Goal: Task Accomplishment & Management: Use online tool/utility

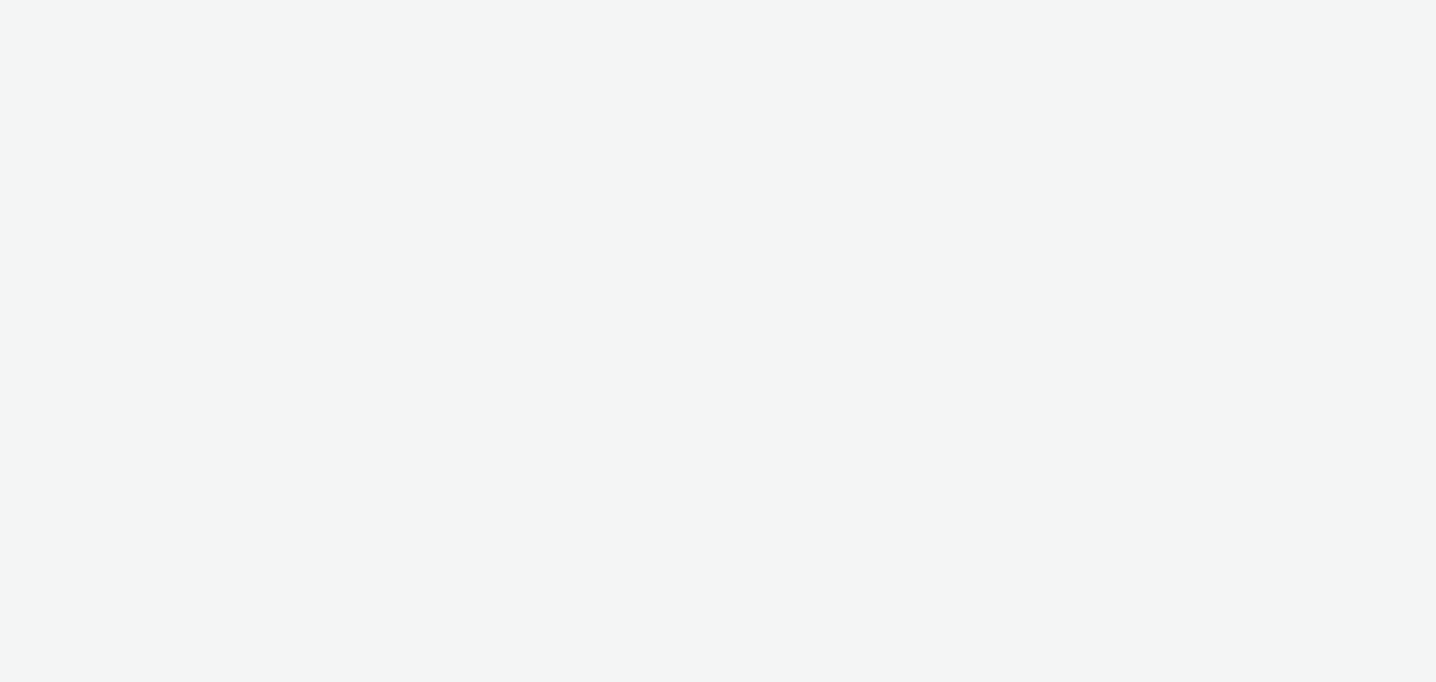
select select "2c2881b8-a35e-4ab4-afa0-3ba52d3fbcb3"
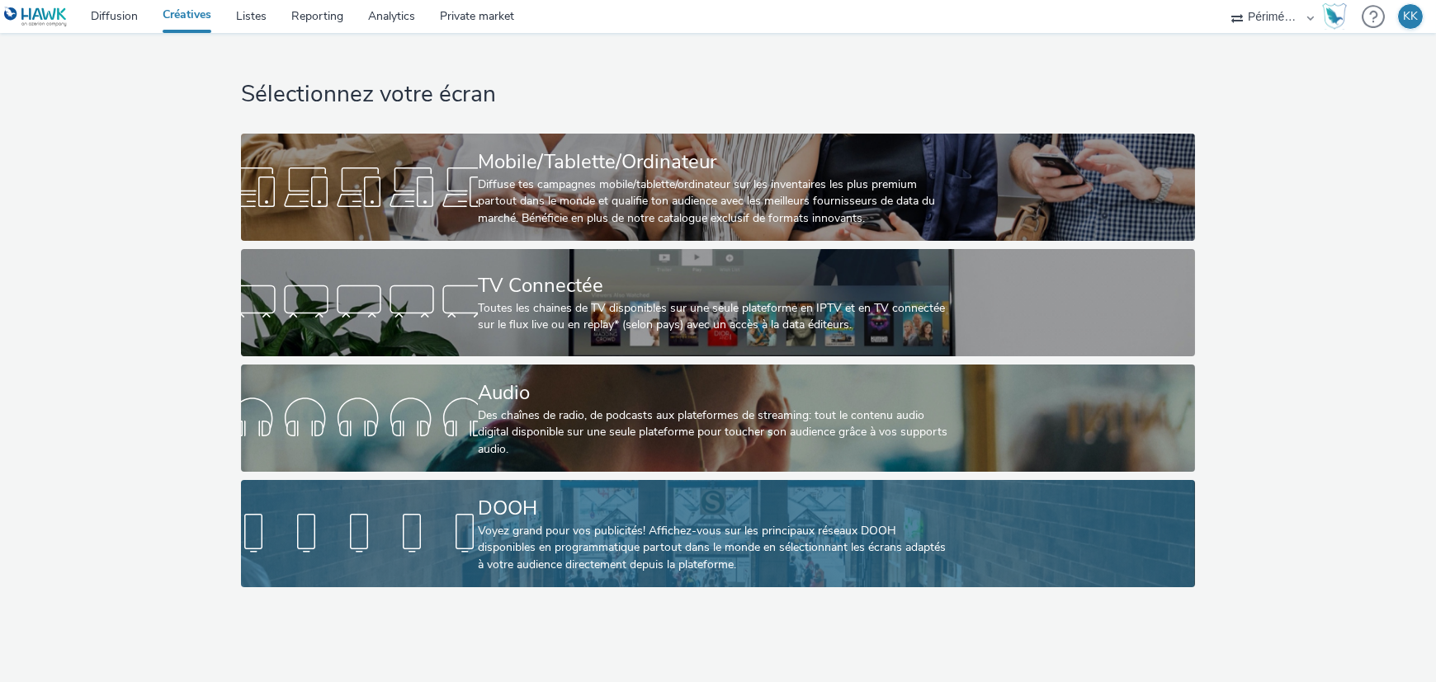
click at [555, 517] on div "DOOH" at bounding box center [715, 508] width 474 height 29
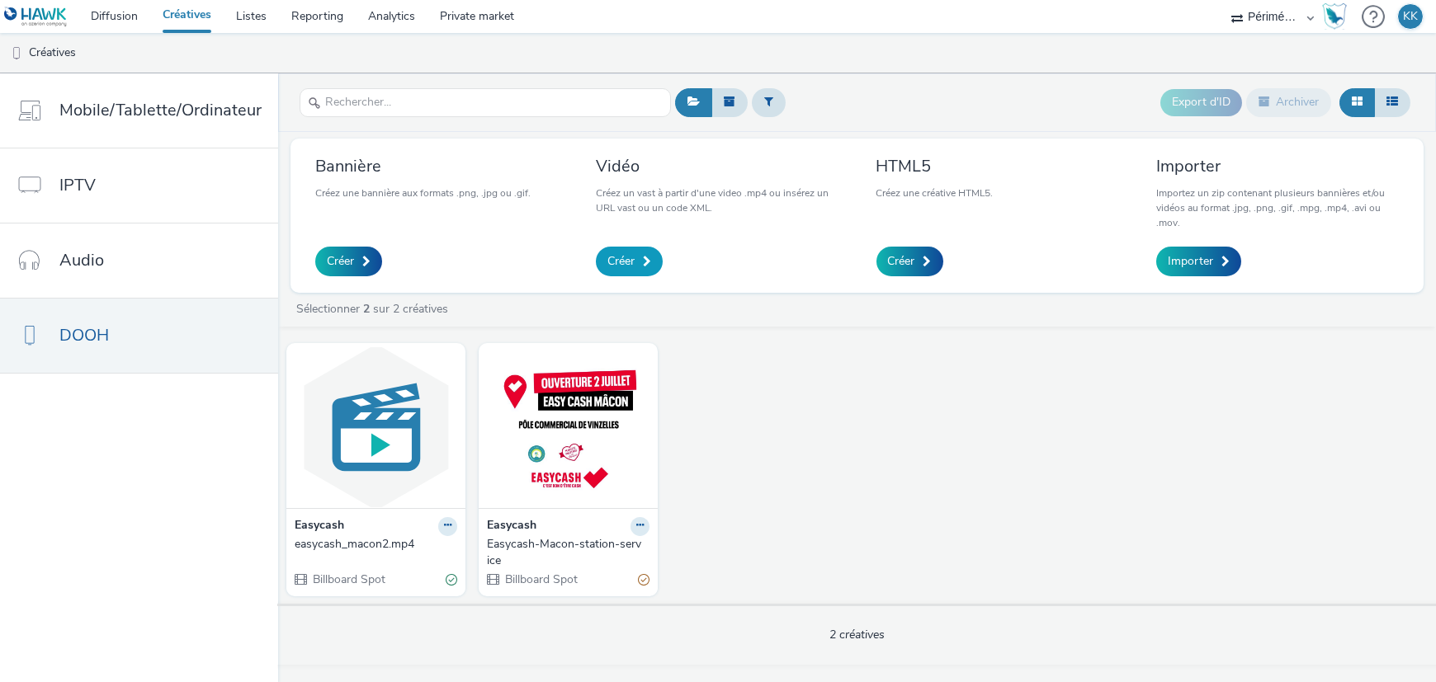
click at [638, 256] on link "Créer" at bounding box center [629, 262] width 67 height 30
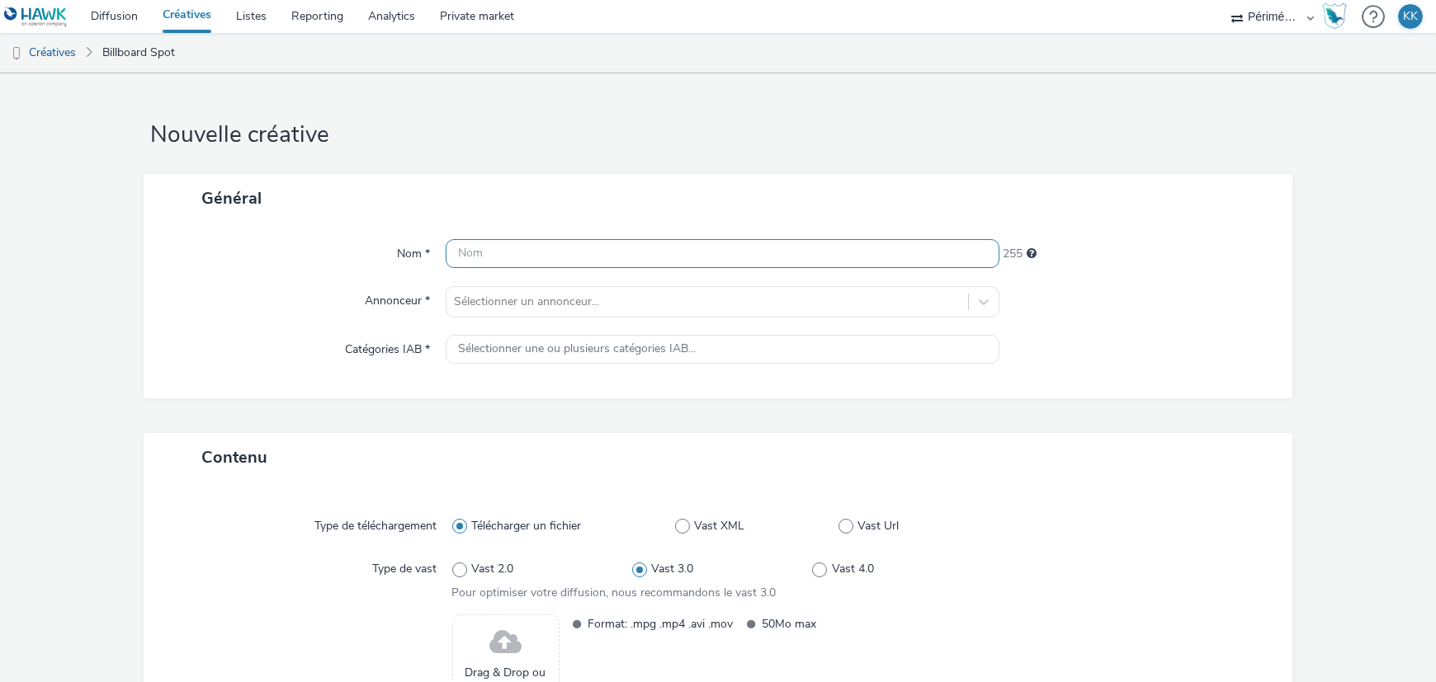
click at [601, 263] on input "text" at bounding box center [723, 253] width 554 height 29
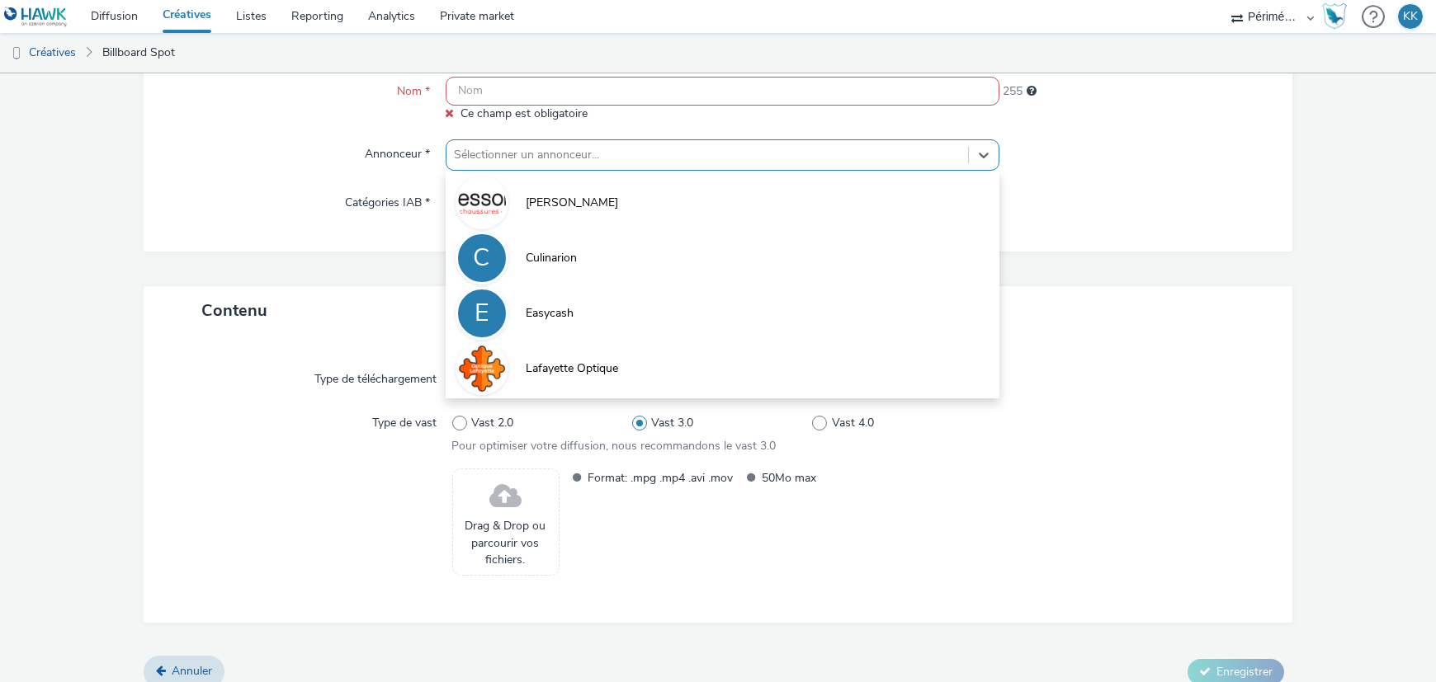
click at [483, 145] on div at bounding box center [707, 155] width 505 height 20
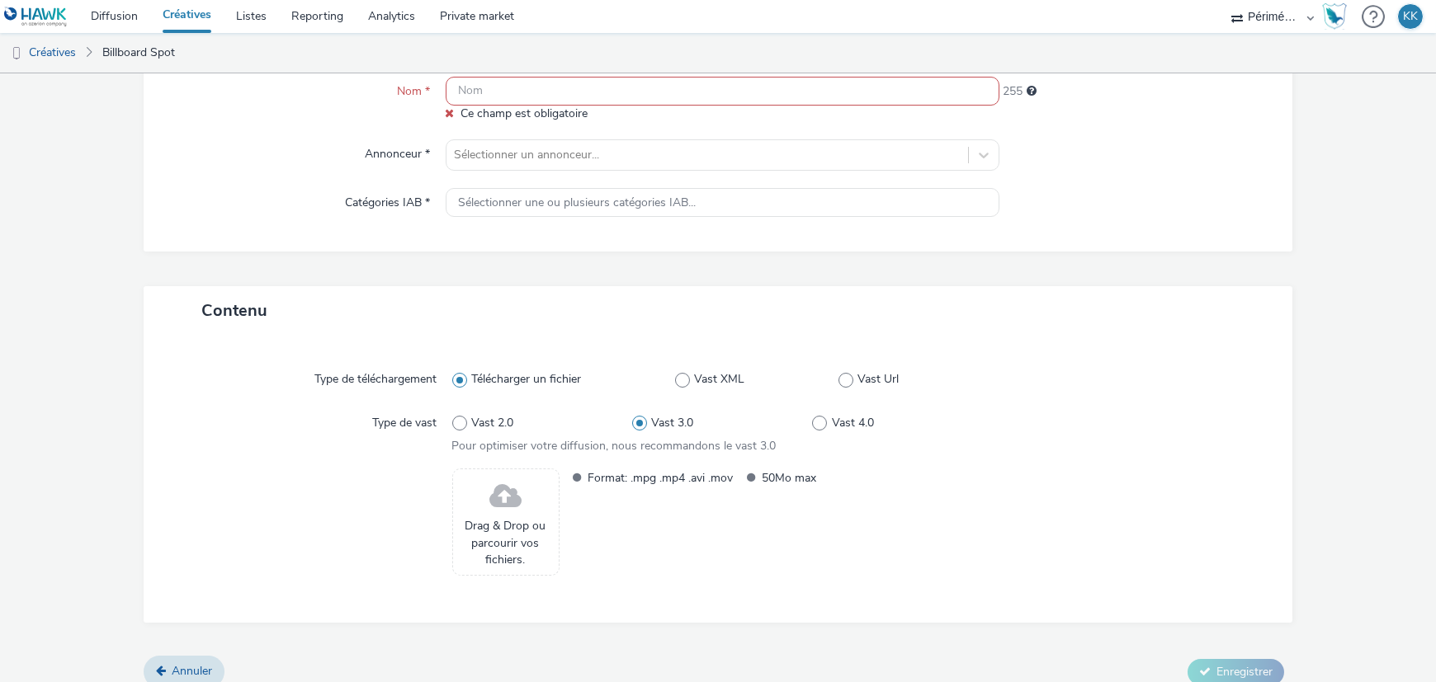
drag, startPoint x: 375, startPoint y: 258, endPoint x: 433, endPoint y: 238, distance: 62.1
click at [375, 257] on div "Général Nom * [PERSON_NAME] est obligatoire 255 Annonceur * Sélectionner un ann…" at bounding box center [718, 149] width 1149 height 275
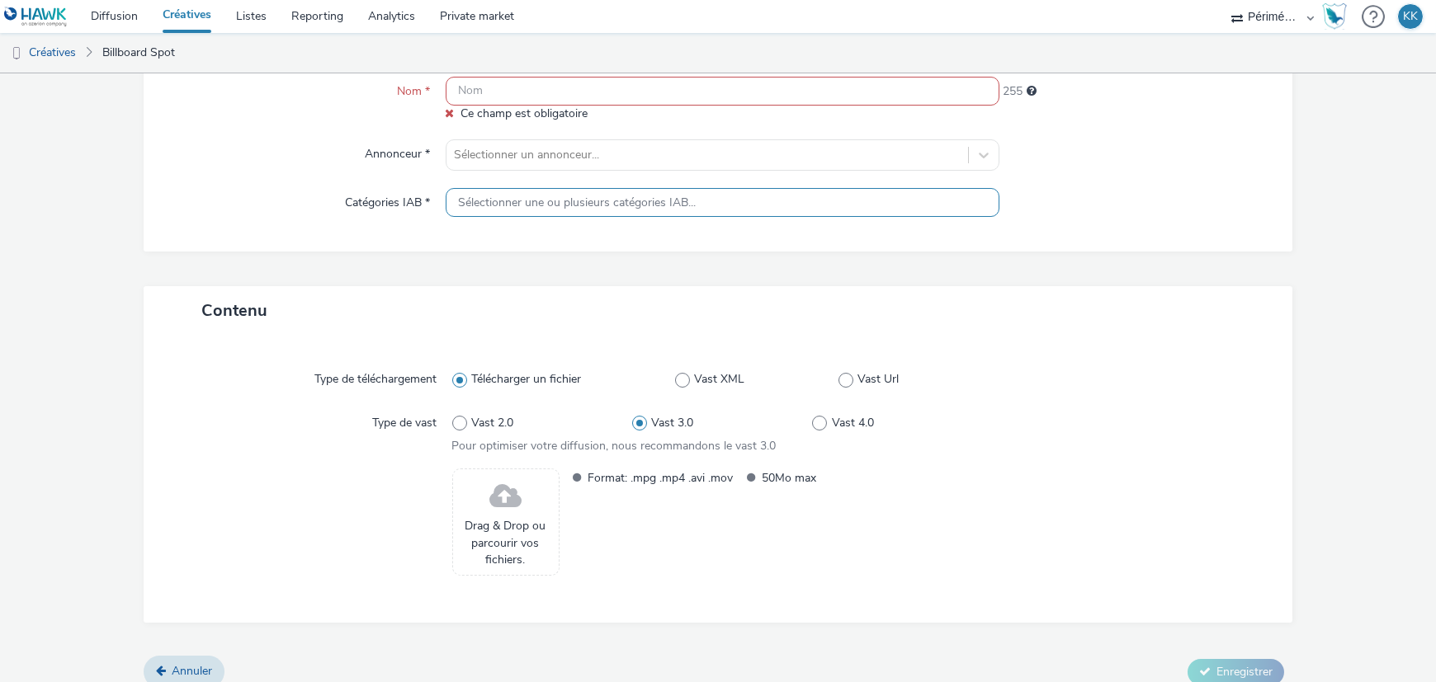
click at [514, 196] on span "Sélectionner une ou plusieurs catégories IAB..." at bounding box center [578, 203] width 238 height 14
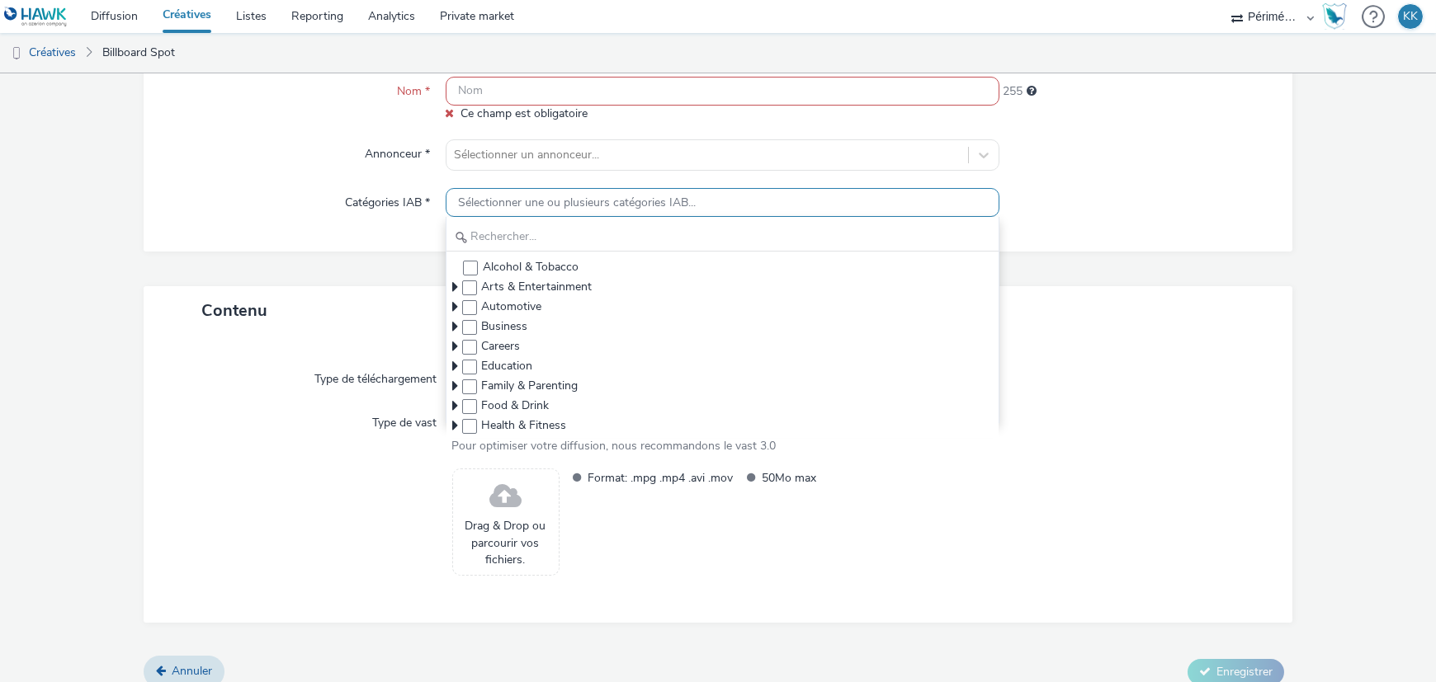
click at [536, 196] on span "Sélectionner une ou plusieurs catégories IAB..." at bounding box center [578, 203] width 238 height 14
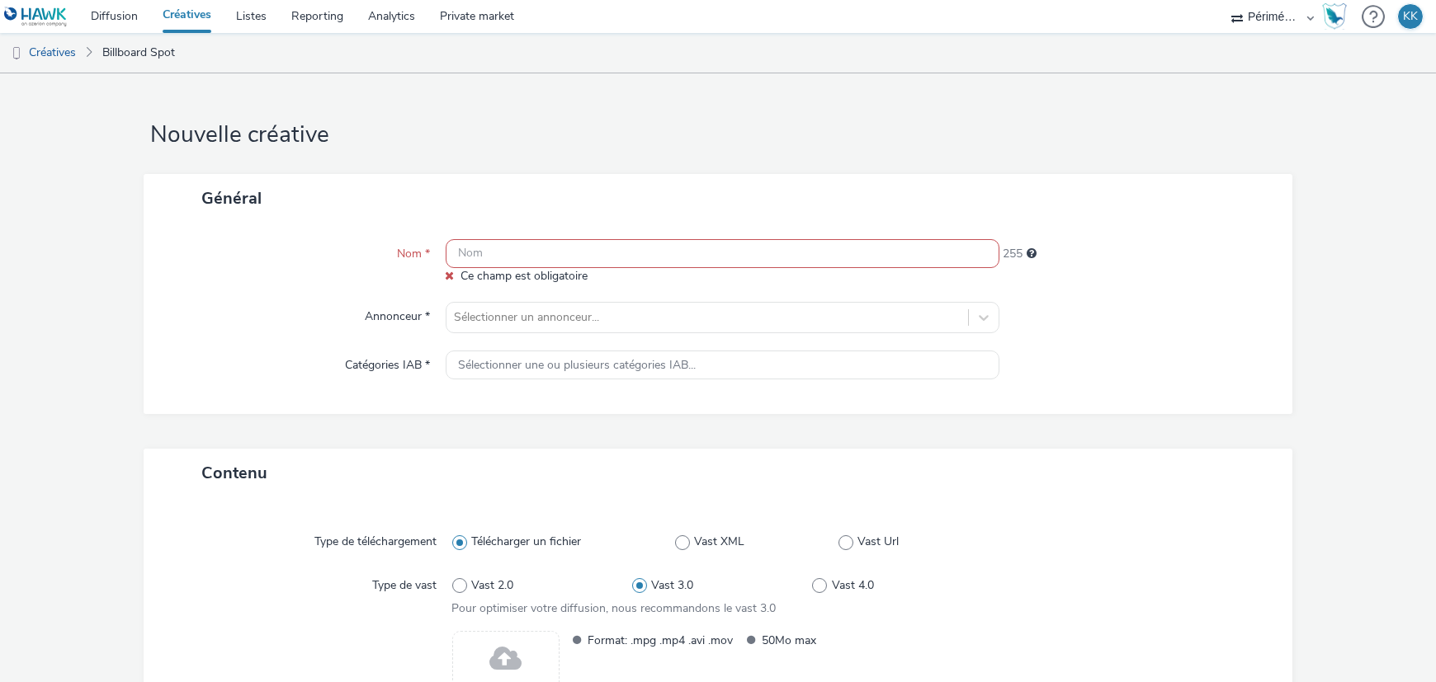
scroll to position [179, 0]
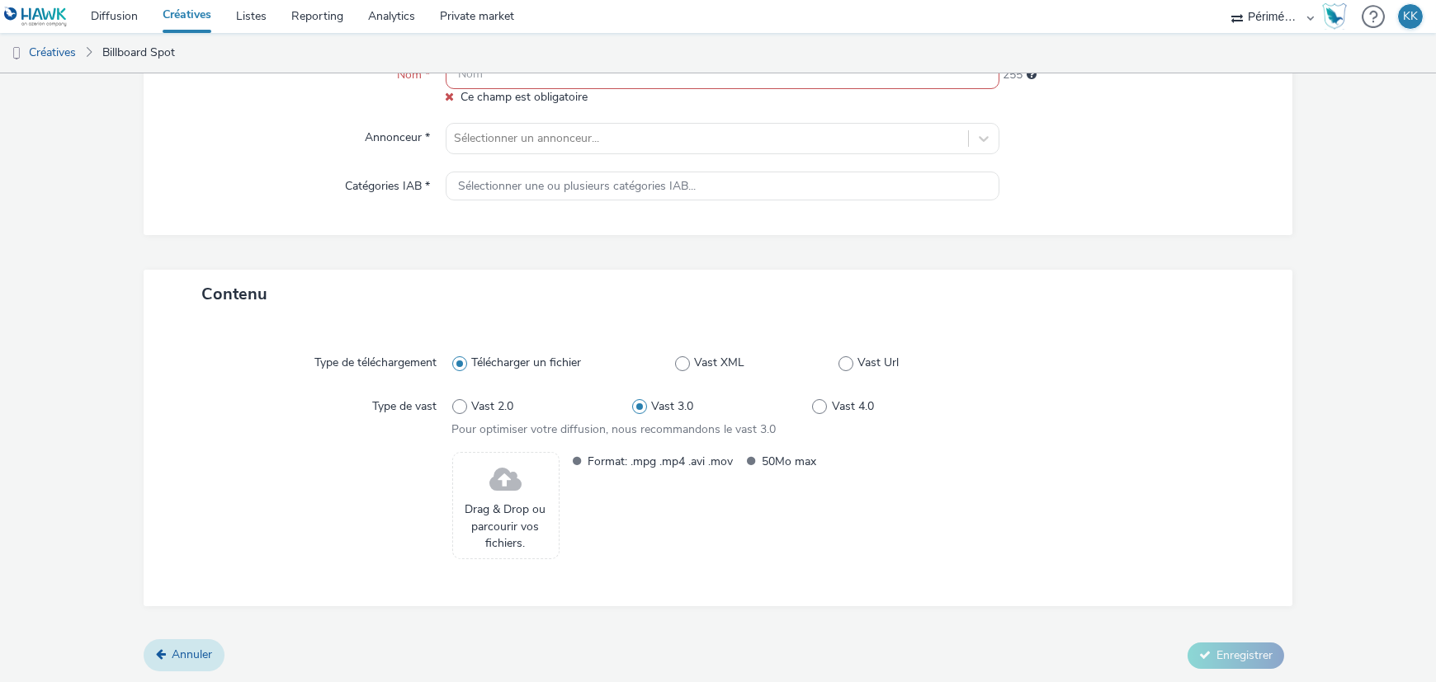
click at [179, 649] on span "Annuler" at bounding box center [192, 655] width 40 height 16
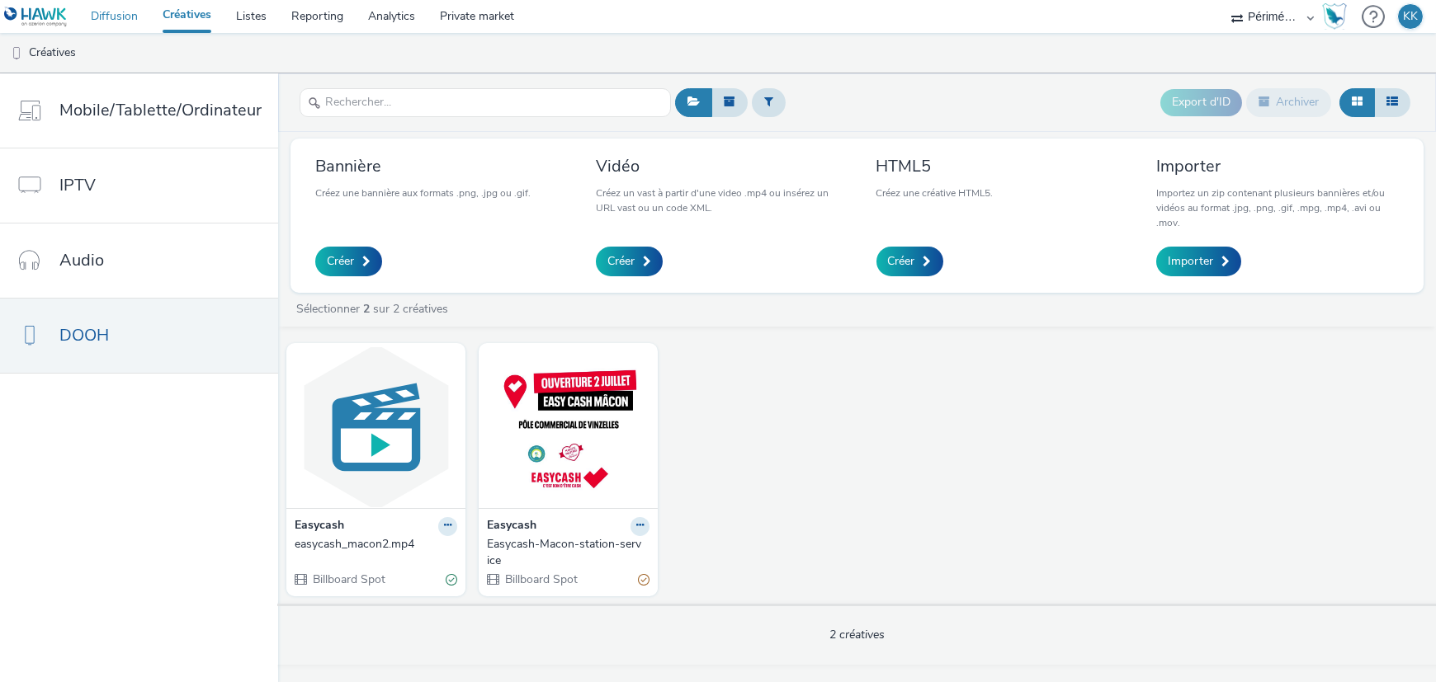
click at [96, 12] on link "Diffusion" at bounding box center [114, 16] width 72 height 33
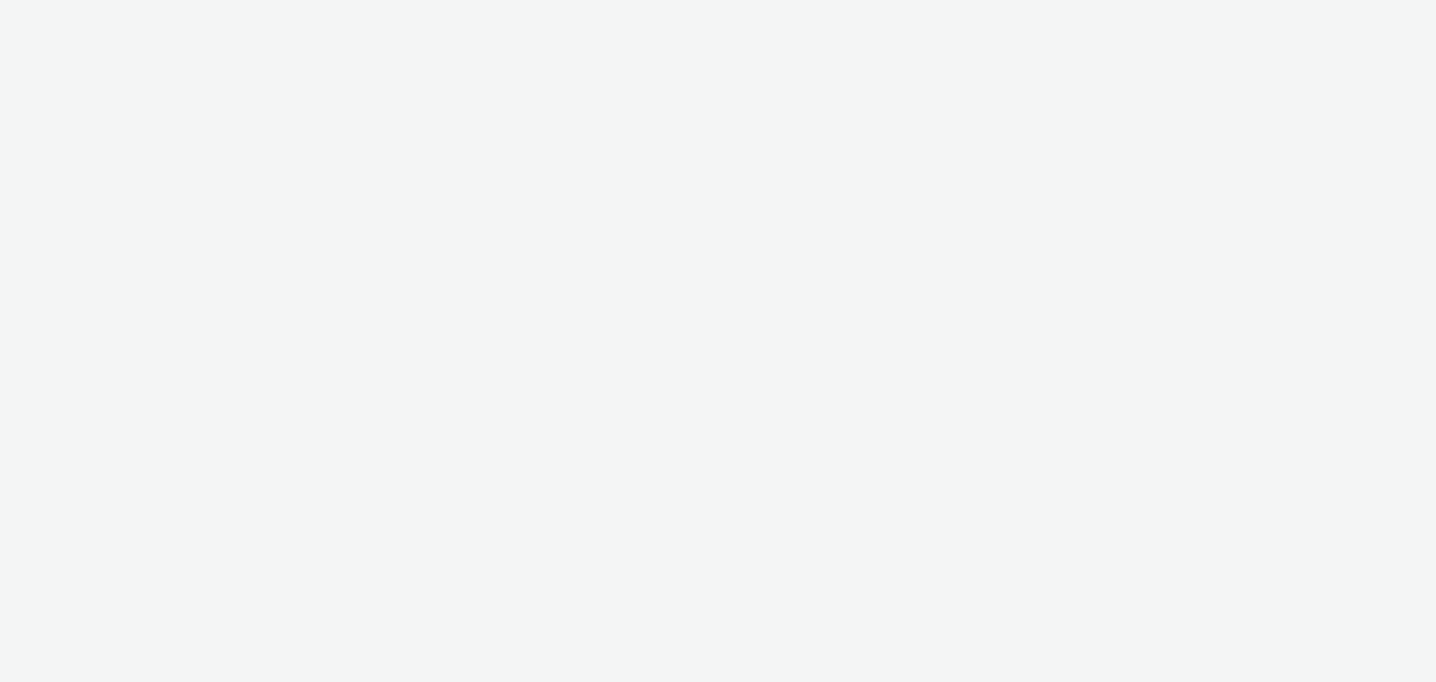
select select "2c2881b8-a35e-4ab4-afa0-3ba52d3fbcb3"
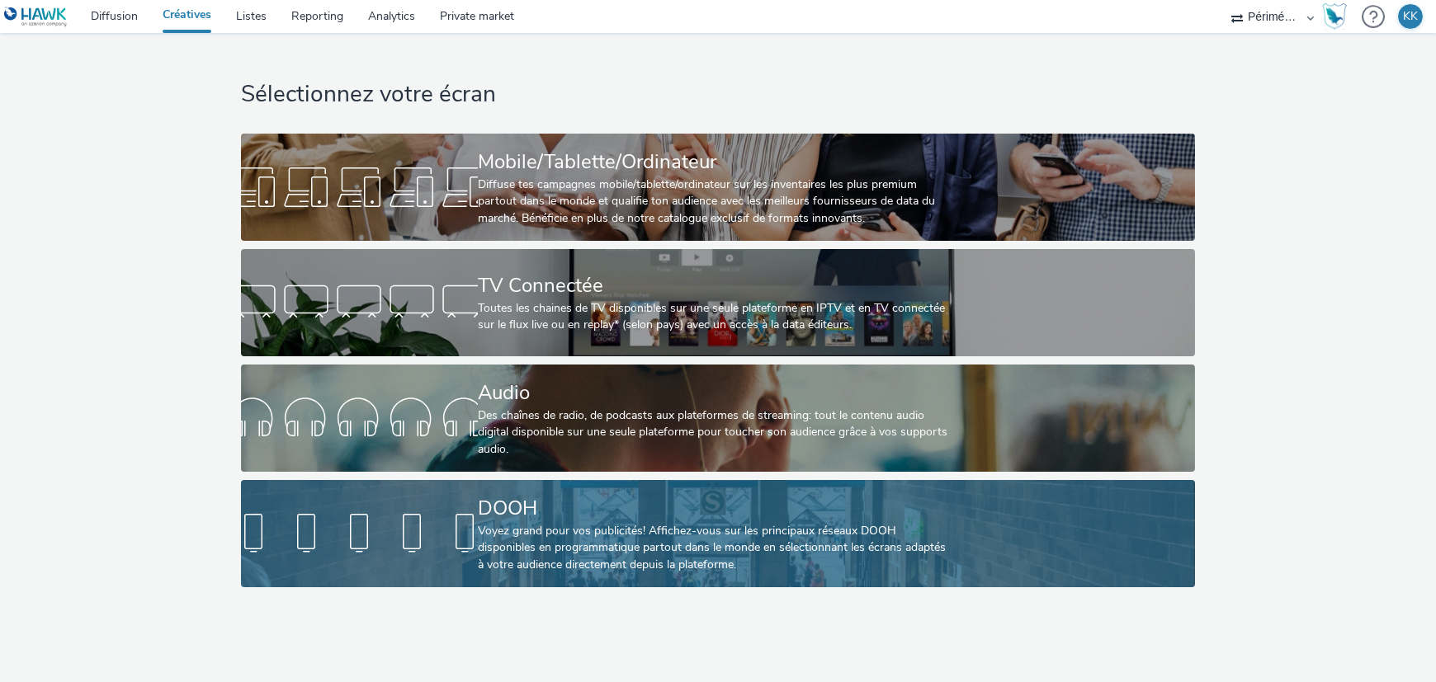
click at [552, 488] on div "DOOH Voyez grand pour vos publicités! Affichez-vous sur les principaux réseaux …" at bounding box center [715, 533] width 474 height 107
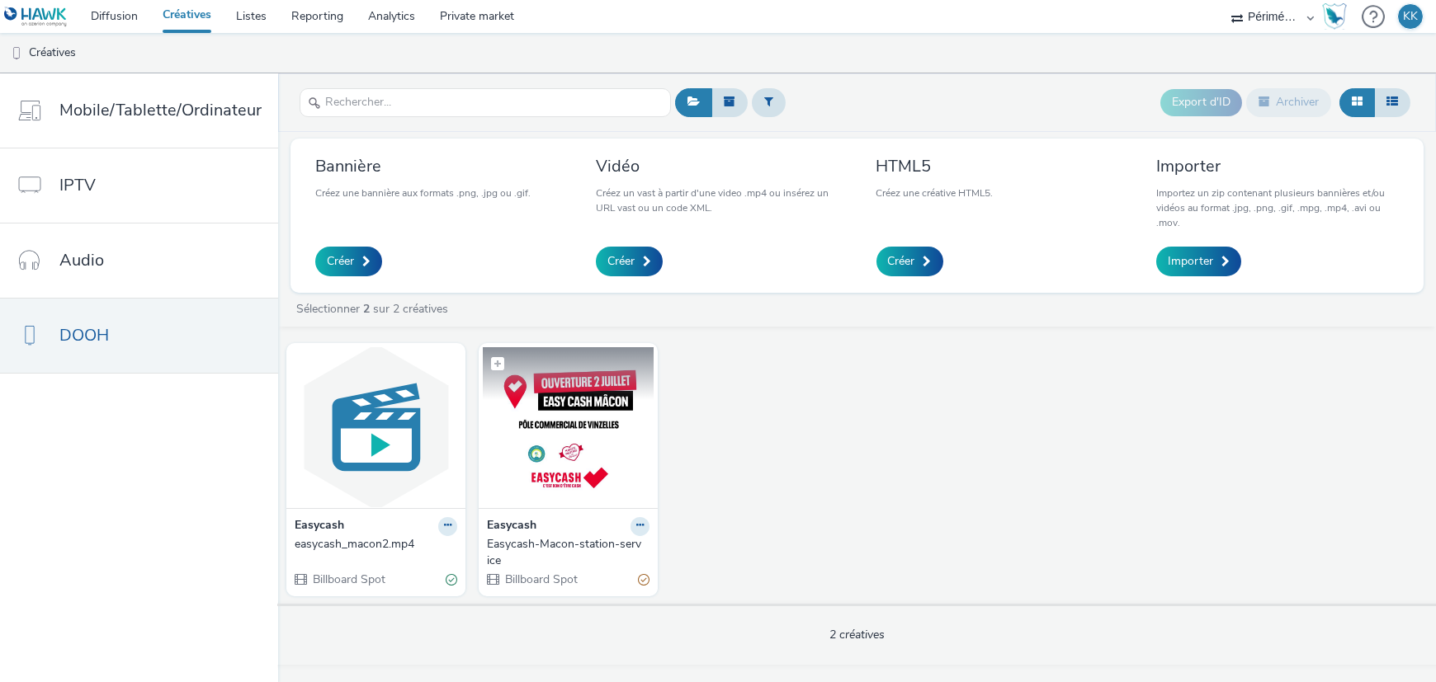
click at [569, 444] on img at bounding box center [568, 427] width 171 height 161
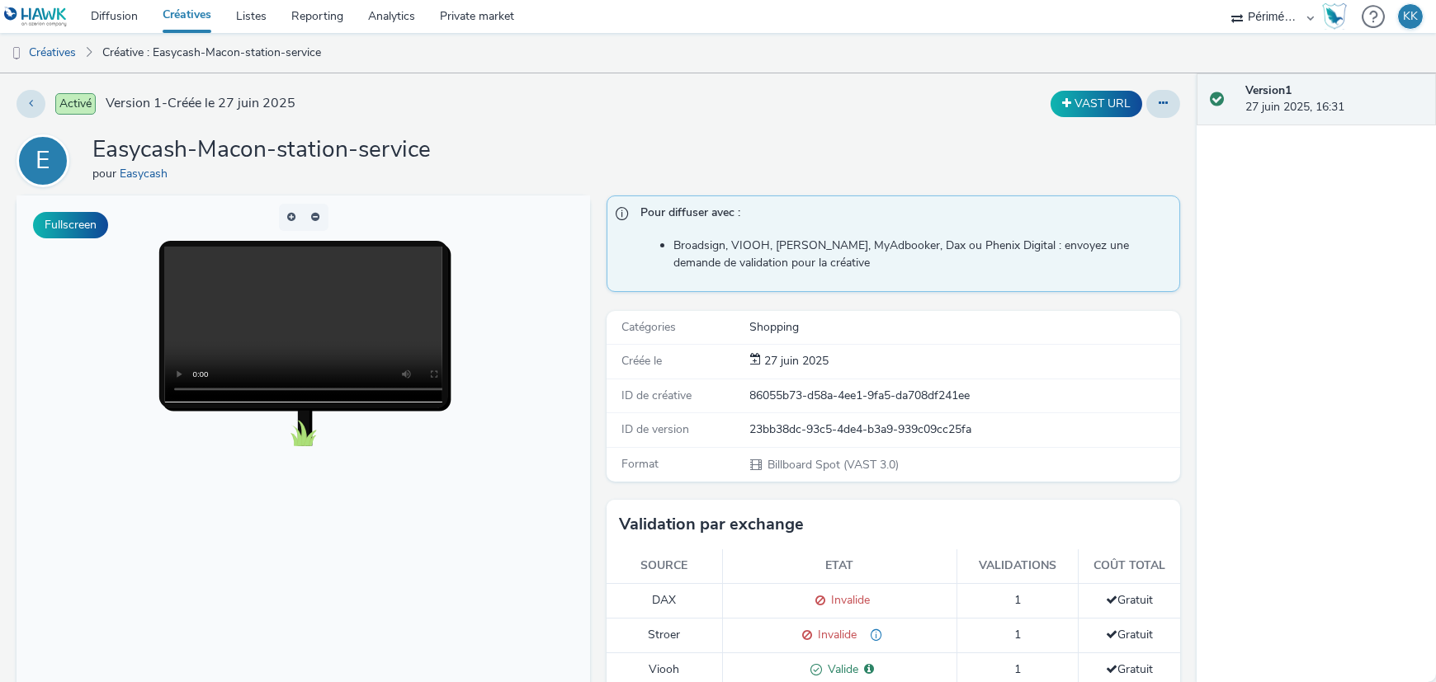
click at [228, 321] on video at bounding box center [320, 324] width 310 height 155
click at [281, 305] on video at bounding box center [320, 324] width 310 height 155
click at [28, 92] on button at bounding box center [31, 104] width 29 height 28
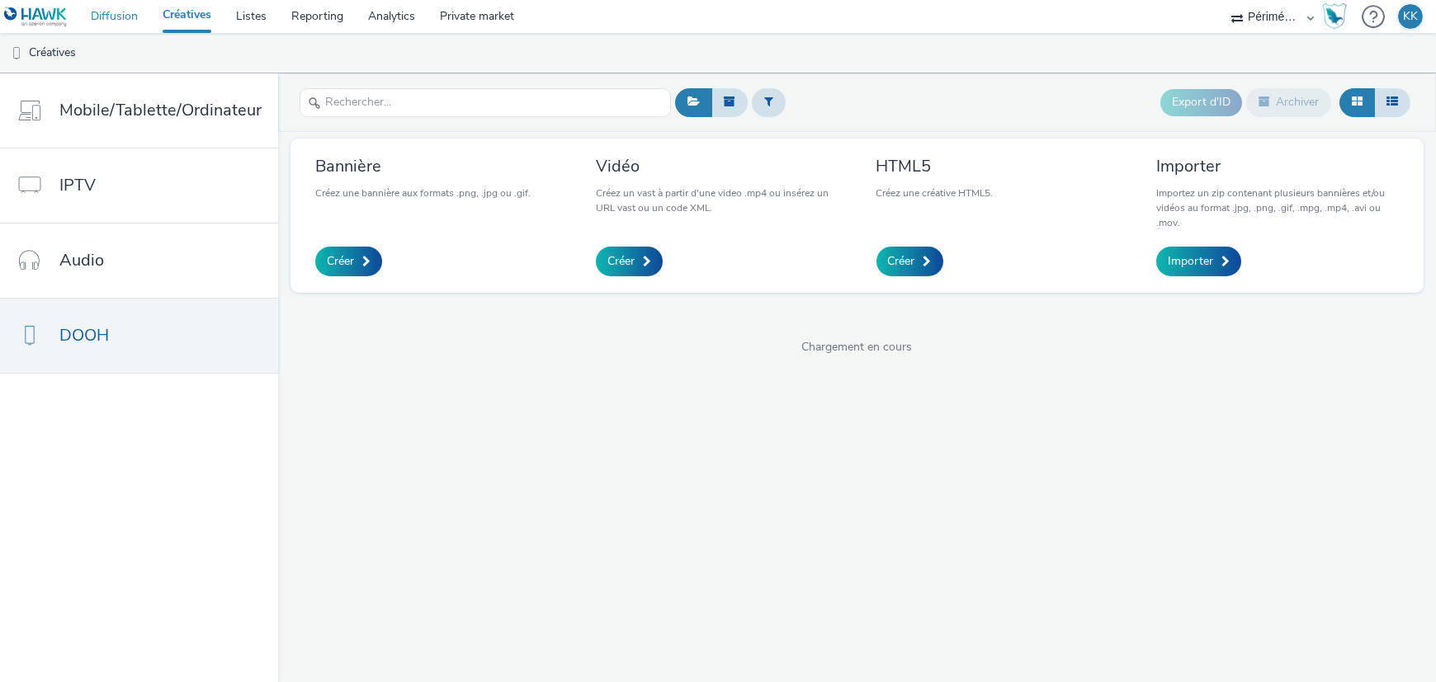
click at [121, 12] on link "Diffusion" at bounding box center [114, 16] width 72 height 33
